Goal: Task Accomplishment & Management: Manage account settings

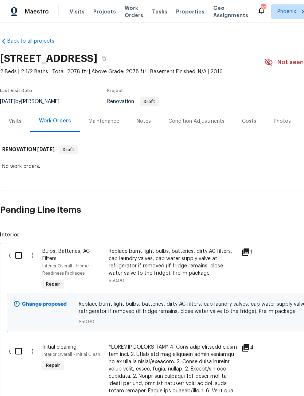
click at [147, 125] on div "Notes" at bounding box center [144, 121] width 14 height 7
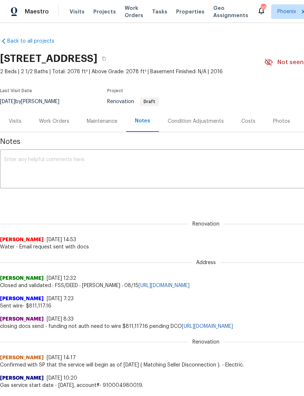
click at [47, 179] on textarea at bounding box center [205, 170] width 403 height 26
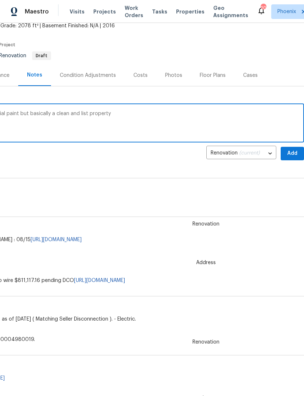
scroll to position [46, 108]
type textarea "Nice home up in [GEOGRAPHIC_DATA], partial paint but basically a clean and list…"
click at [293, 160] on button "Add" at bounding box center [292, 153] width 23 height 13
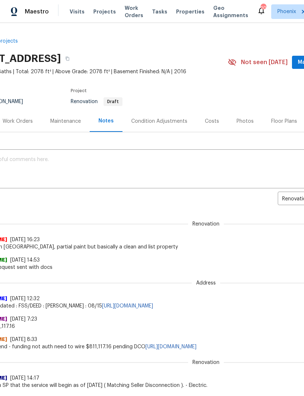
scroll to position [0, 36]
click at [66, 119] on div "Maintenance" at bounding box center [66, 120] width 48 height 21
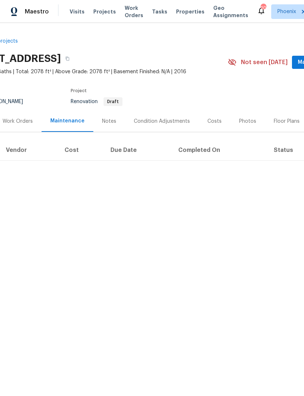
click at [16, 120] on div "Work Orders" at bounding box center [18, 120] width 48 height 21
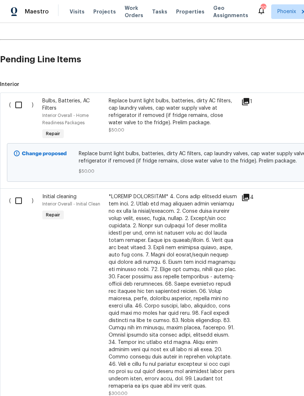
scroll to position [168, 0]
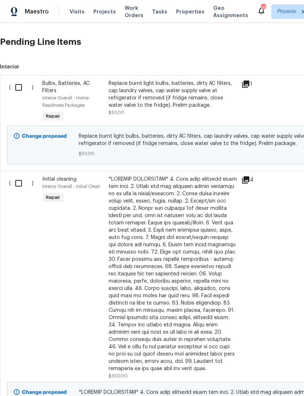
click at [19, 90] on input "checkbox" at bounding box center [21, 87] width 21 height 15
checkbox input "true"
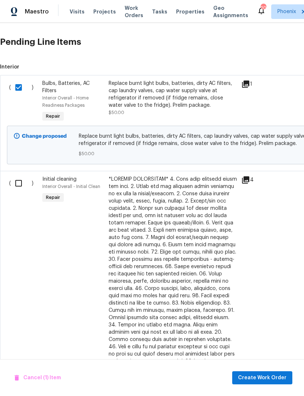
click at [27, 191] on input "checkbox" at bounding box center [21, 183] width 21 height 15
checkbox input "true"
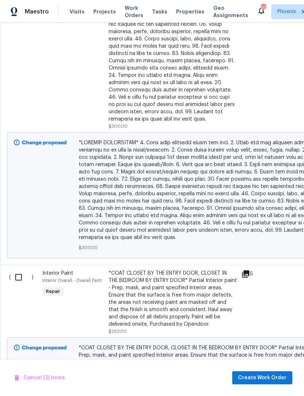
scroll to position [425, 0]
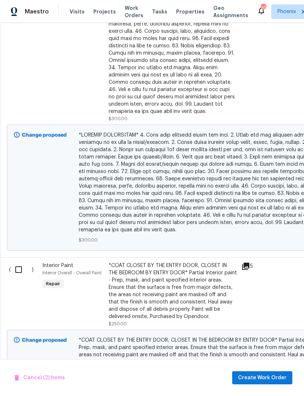
click at [17, 269] on input "checkbox" at bounding box center [21, 269] width 21 height 15
checkbox input "true"
click at [265, 380] on span "Create Work Order" at bounding box center [262, 377] width 48 height 9
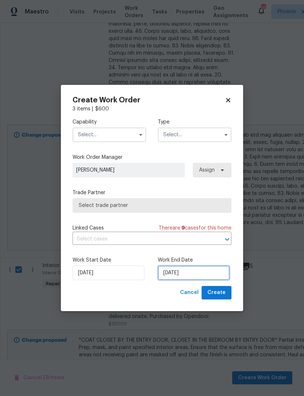
click at [205, 274] on input "[DATE]" at bounding box center [194, 273] width 72 height 15
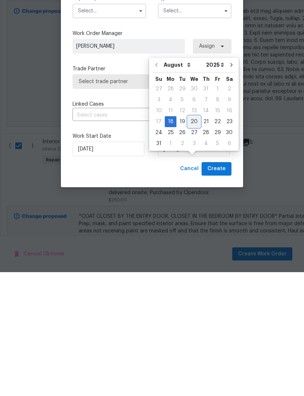
click at [189, 240] on div "20" at bounding box center [194, 245] width 12 height 10
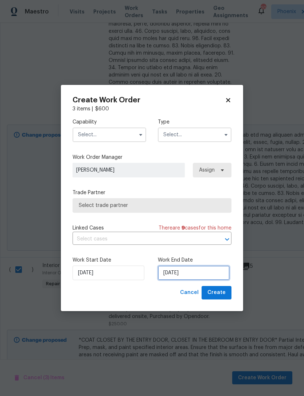
click at [201, 274] on input "[DATE]" at bounding box center [194, 273] width 72 height 15
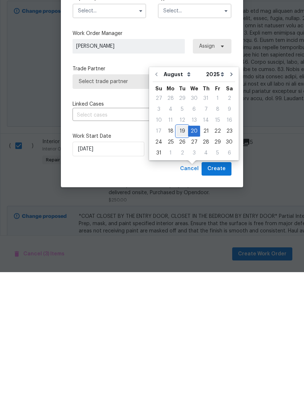
click at [179, 250] on div "19" at bounding box center [182, 255] width 12 height 10
type input "[DATE]"
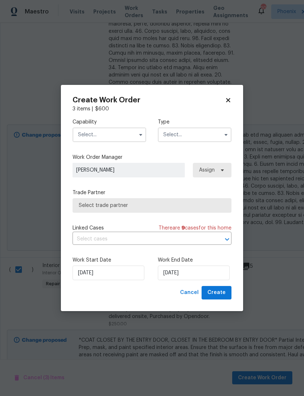
click at [116, 134] on input "text" at bounding box center [110, 135] width 74 height 15
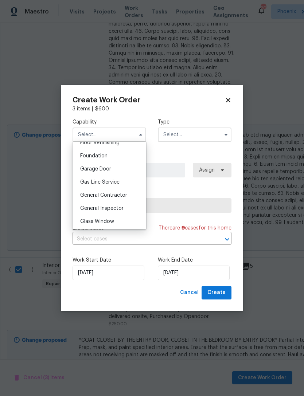
scroll to position [303, 0]
click at [108, 193] on span "General Contractor" at bounding box center [103, 194] width 47 height 5
type input "General Contractor"
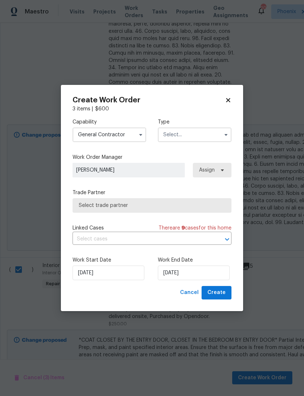
click at [200, 132] on input "text" at bounding box center [195, 135] width 74 height 15
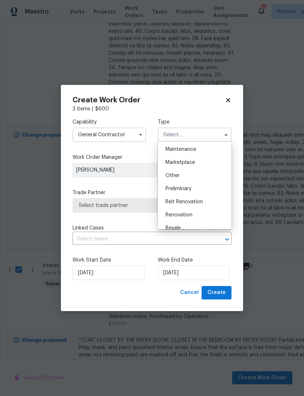
scroll to position [122, 0]
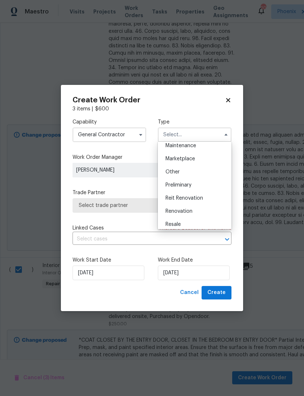
click at [188, 208] on div "Renovation" at bounding box center [195, 211] width 70 height 13
type input "Renovation"
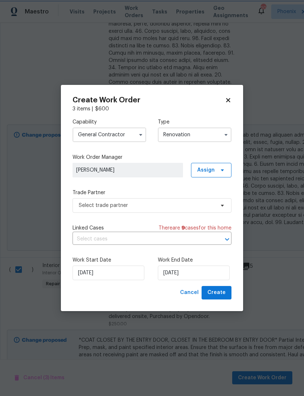
scroll to position [0, 0]
click at [201, 277] on input "[DATE]" at bounding box center [194, 273] width 72 height 15
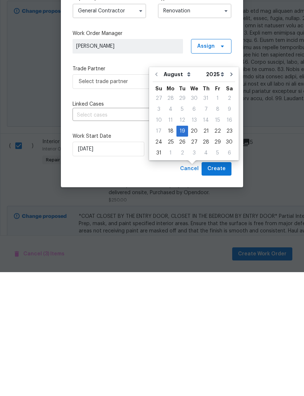
click at [142, 286] on div "Cancel Create" at bounding box center [152, 292] width 159 height 13
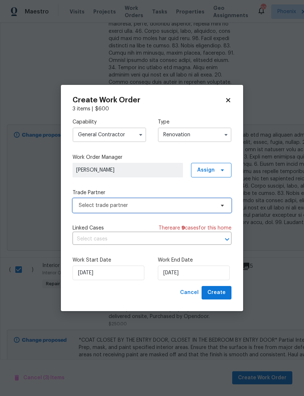
click at [221, 205] on icon at bounding box center [222, 206] width 3 height 2
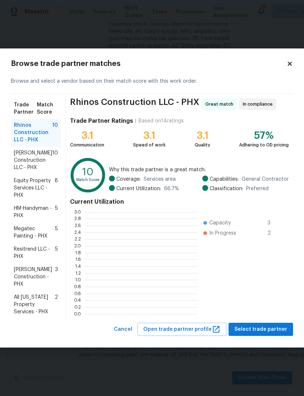
scroll to position [1, 1]
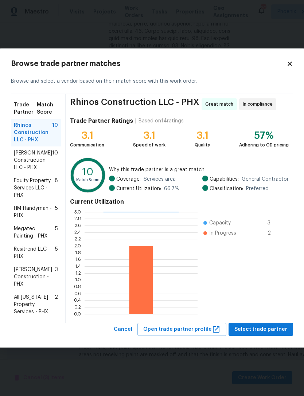
click at [38, 186] on span "Equity Property Services LLC - PHX" at bounding box center [34, 188] width 41 height 22
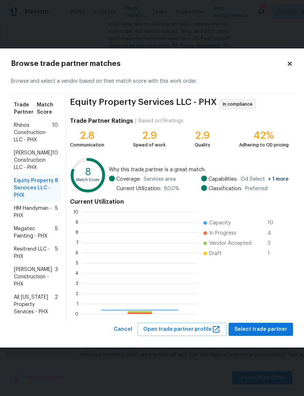
scroll to position [102, 115]
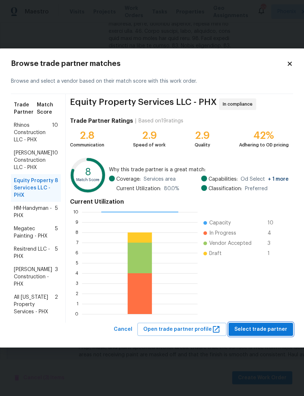
click at [267, 330] on span "Select trade partner" at bounding box center [260, 329] width 53 height 9
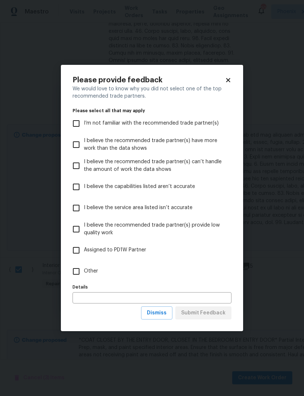
click at [80, 248] on input "Assigned to PD1W Partner" at bounding box center [75, 250] width 15 height 15
checkbox input "true"
click at [211, 314] on span "Submit Feedback" at bounding box center [203, 313] width 44 height 9
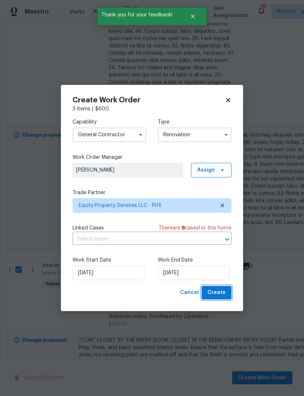
click at [223, 287] on button "Create" at bounding box center [216, 292] width 30 height 13
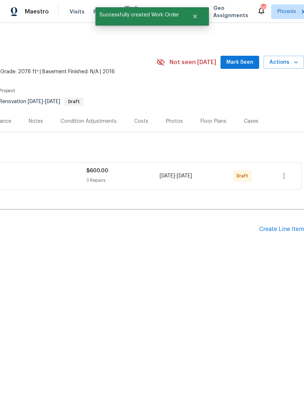
scroll to position [0, 108]
click at [246, 67] on span "Mark Seen" at bounding box center [239, 62] width 27 height 9
click at [282, 180] on icon "button" at bounding box center [283, 176] width 9 height 9
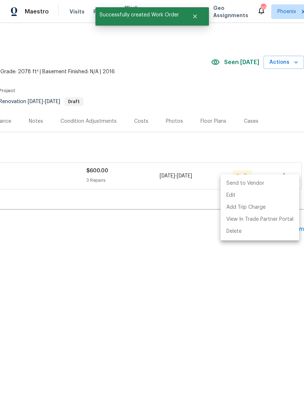
click at [252, 185] on li "Send to Vendor" at bounding box center [259, 183] width 79 height 12
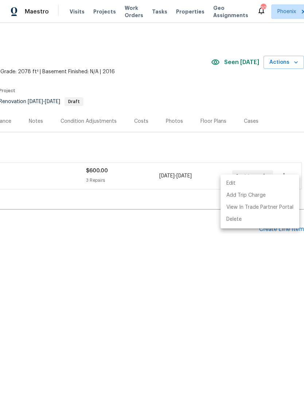
click at [214, 318] on div at bounding box center [152, 198] width 304 height 396
